Goal: Communication & Community: Answer question/provide support

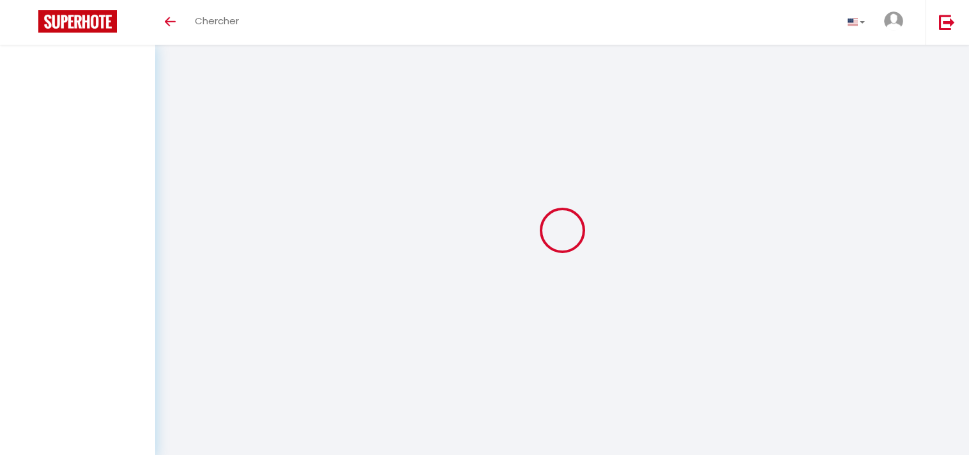
select select "message"
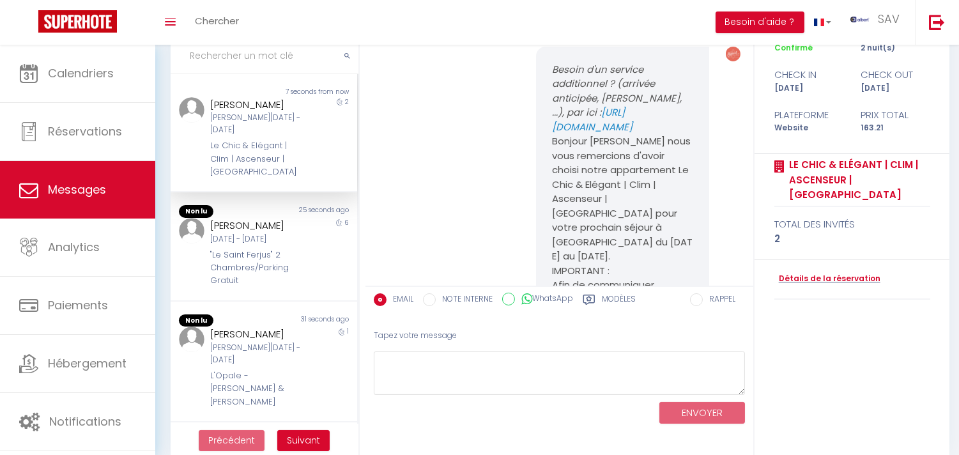
scroll to position [4807, 0]
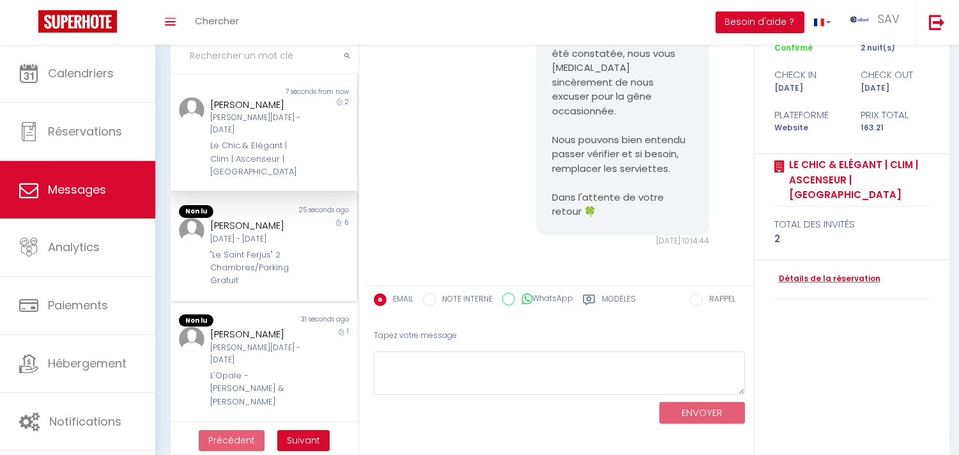
click at [224, 218] on div "Bianca Domingues" at bounding box center [256, 225] width 92 height 15
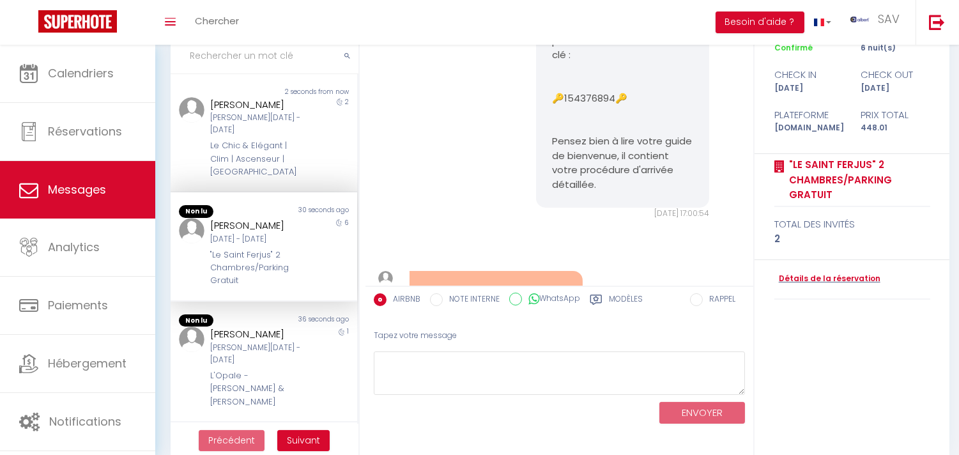
scroll to position [5525, 0]
